Goal: Answer question/provide support

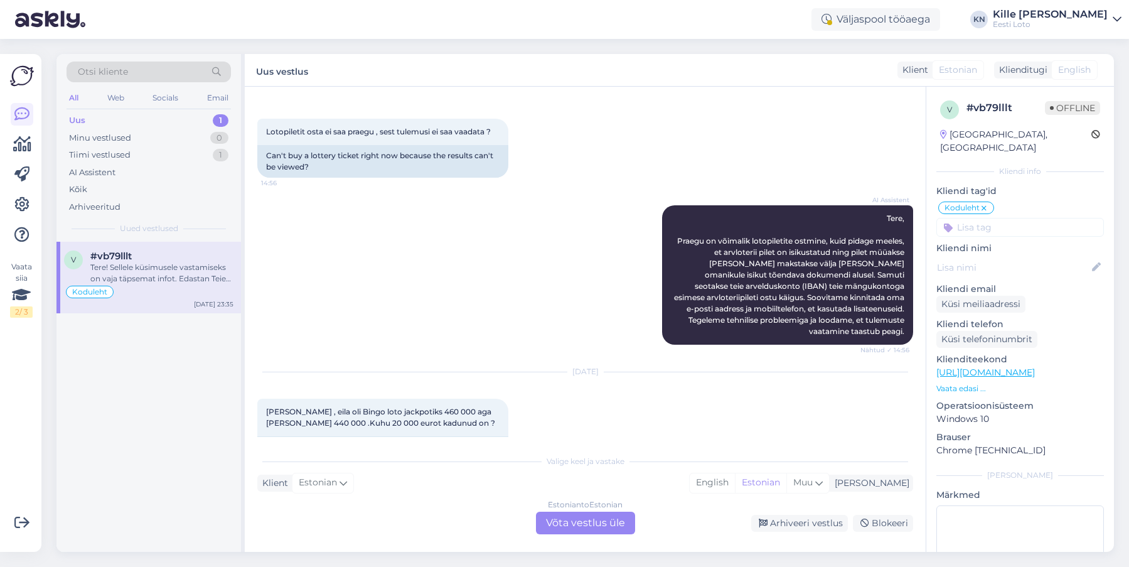
scroll to position [525, 0]
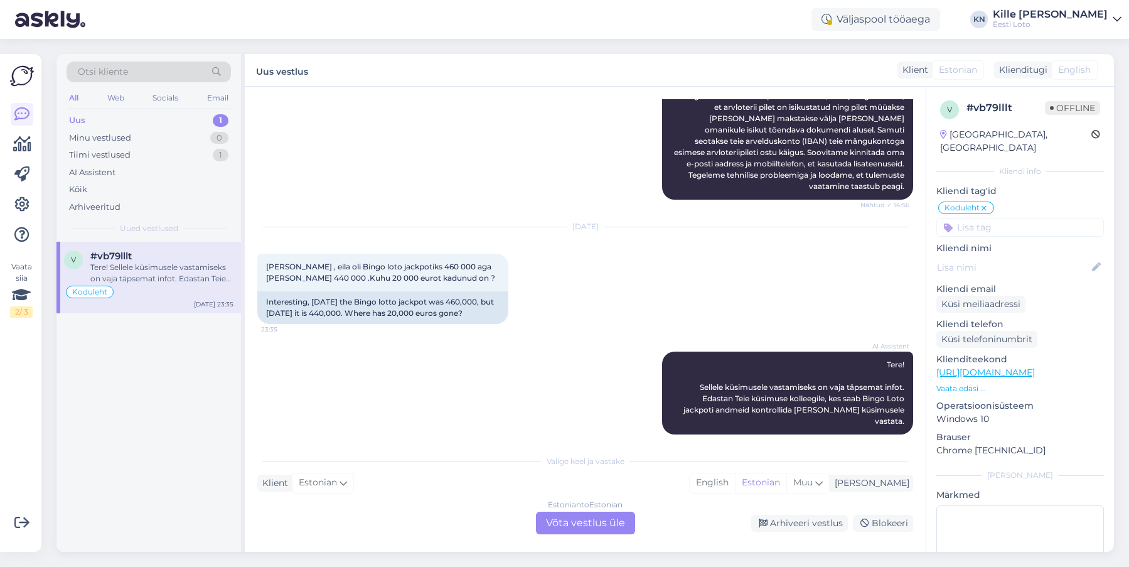
click at [601, 516] on div "Estonian to Estonian Võta vestlus üle" at bounding box center [585, 523] width 99 height 23
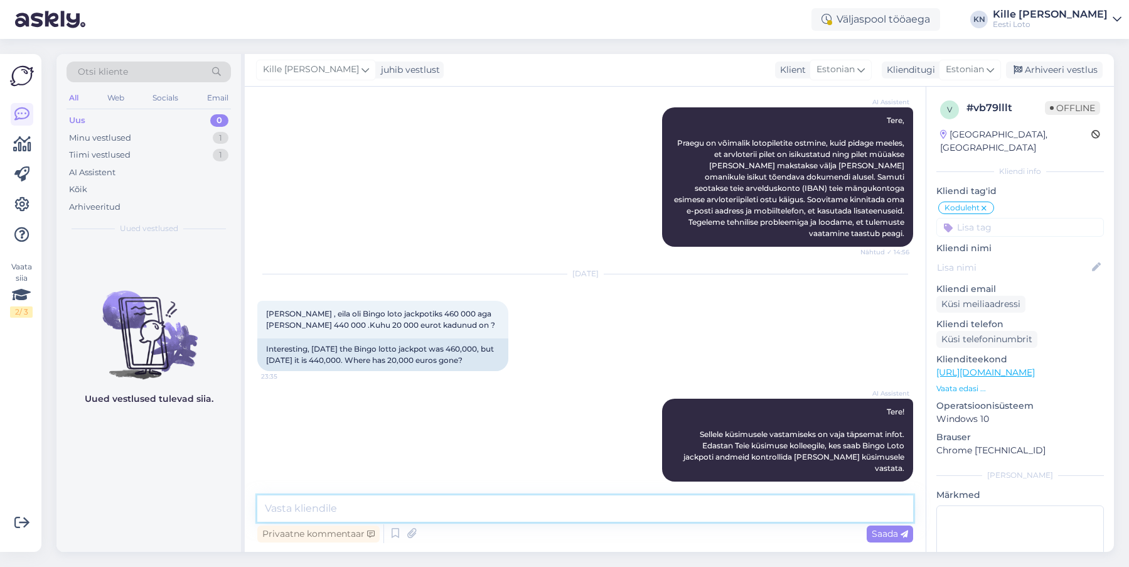
click at [562, 512] on textarea at bounding box center [585, 508] width 656 height 26
type textarea "Bingo loto ennustatav jackpot on 440 000 eurot."
click at [895, 542] on div "Saada" at bounding box center [890, 533] width 46 height 17
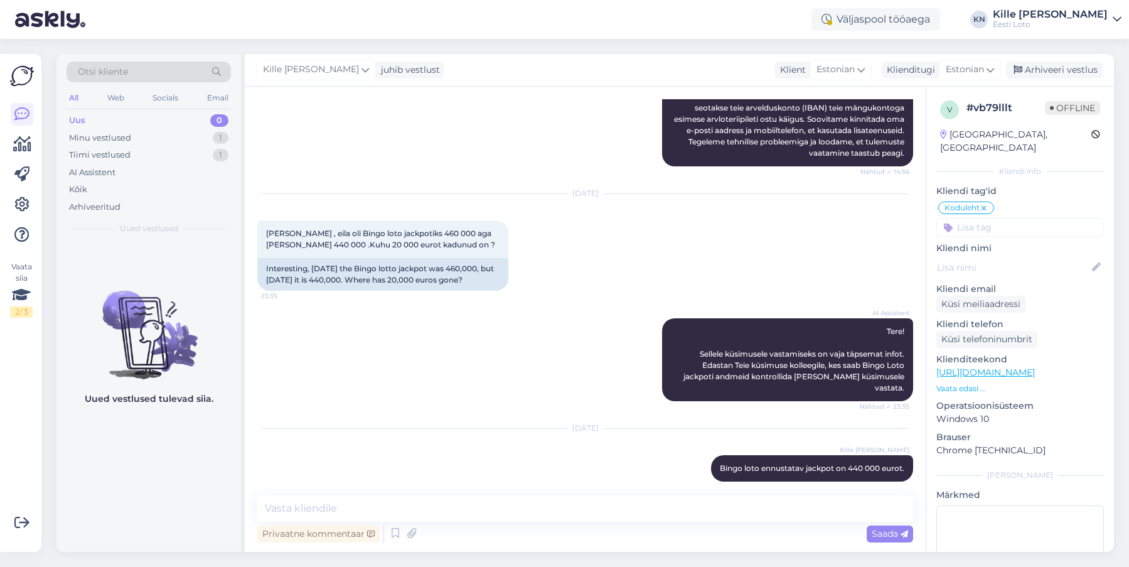
click at [1018, 228] on div "v # vb79lllt Offline [GEOGRAPHIC_DATA], [GEOGRAPHIC_DATA] Kliendi info Kliendi …" at bounding box center [1021, 362] width 188 height 551
click at [1014, 219] on input at bounding box center [1021, 227] width 168 height 19
type input "loo"
click at [1024, 258] on span "Loosimistulemused" at bounding box center [991, 262] width 75 height 8
click at [1046, 78] on div "Kille [PERSON_NAME] juhib vestlust Klient Estonian Klienditugi Estonian Arhivee…" at bounding box center [679, 70] width 869 height 33
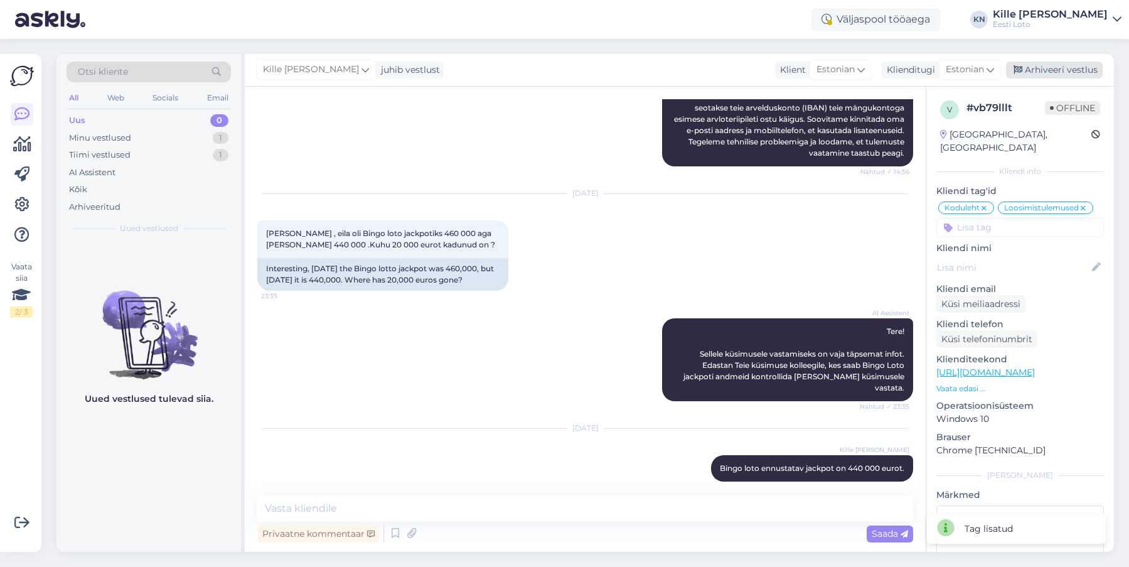
click at [1046, 73] on div "Arhiveeri vestlus" at bounding box center [1054, 70] width 97 height 17
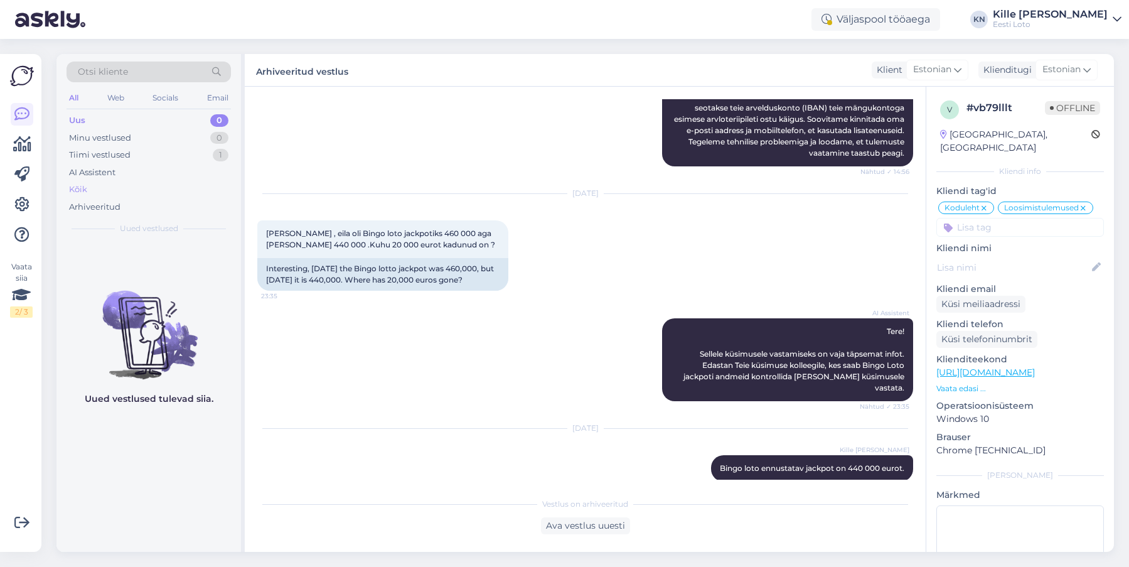
click at [102, 188] on div "Kõik" at bounding box center [149, 190] width 164 height 18
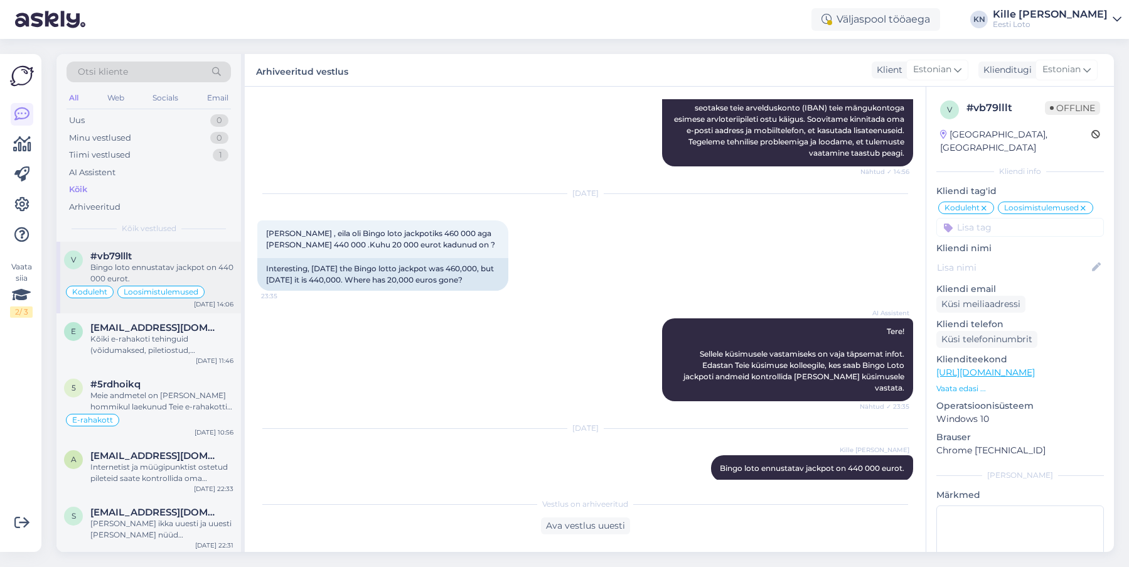
click at [153, 262] on div "Bingo loto ennustatav jackpot on 440 000 eurot." at bounding box center [161, 273] width 143 height 23
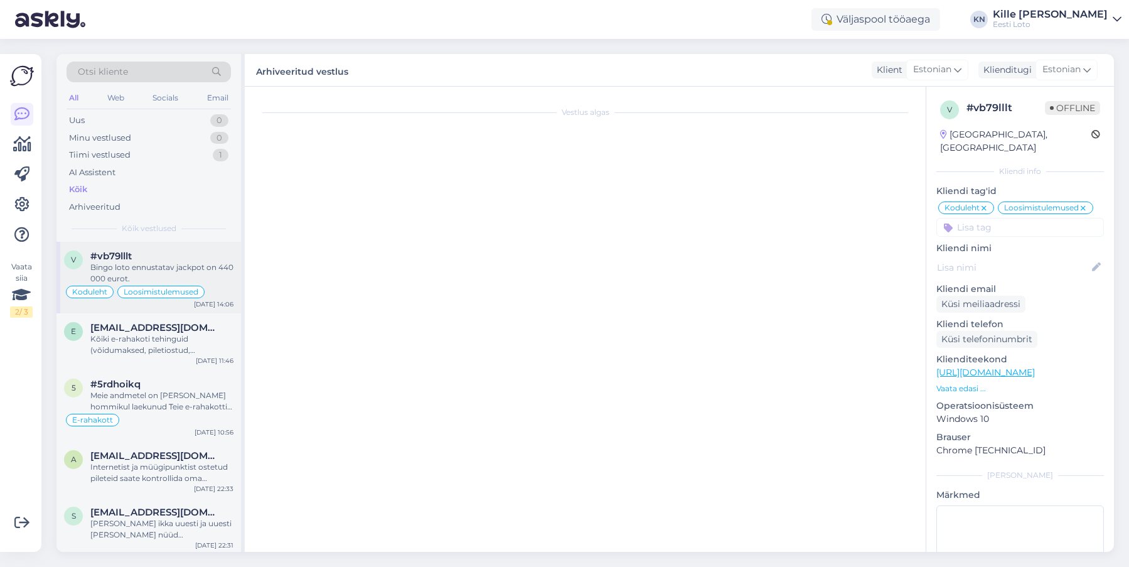
scroll to position [562, 0]
